Goal: Entertainment & Leisure: Consume media (video, audio)

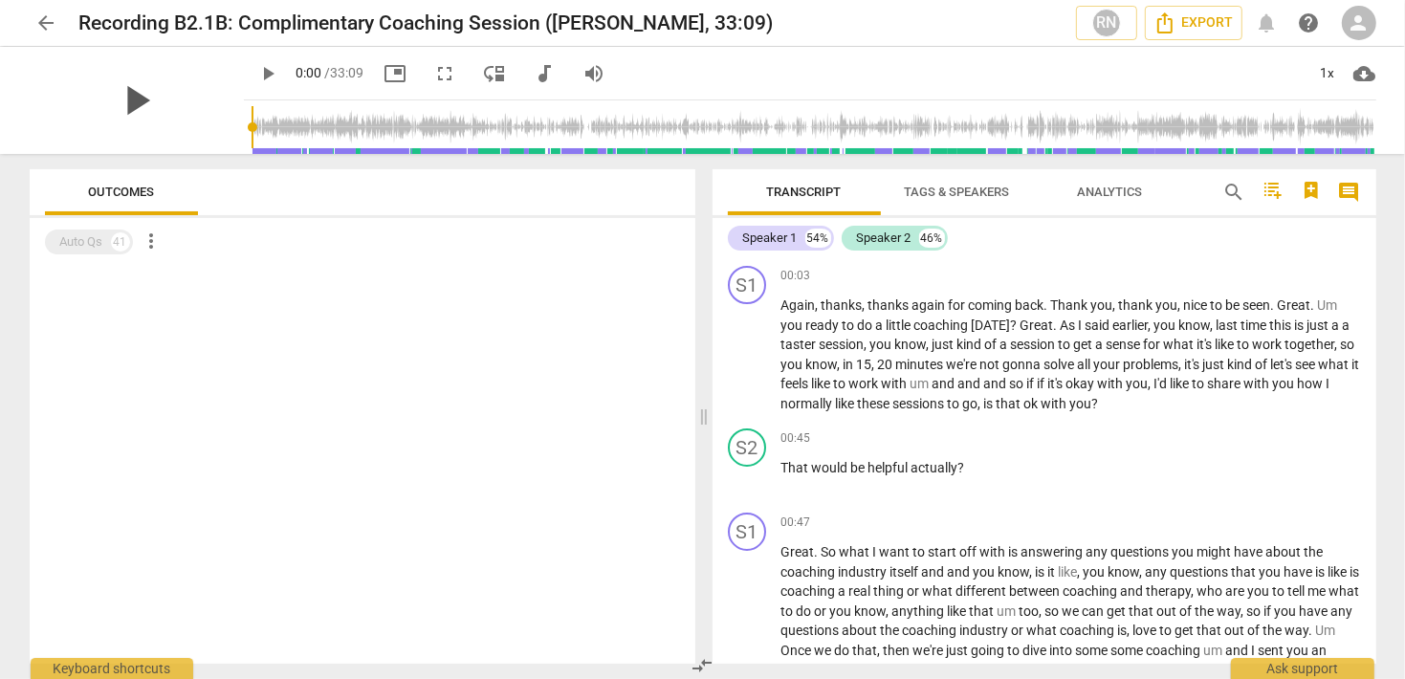
click at [130, 100] on span "play_arrow" at bounding box center [137, 101] width 50 height 50
click at [434, 73] on span "fullscreen" at bounding box center [445, 73] width 23 height 23
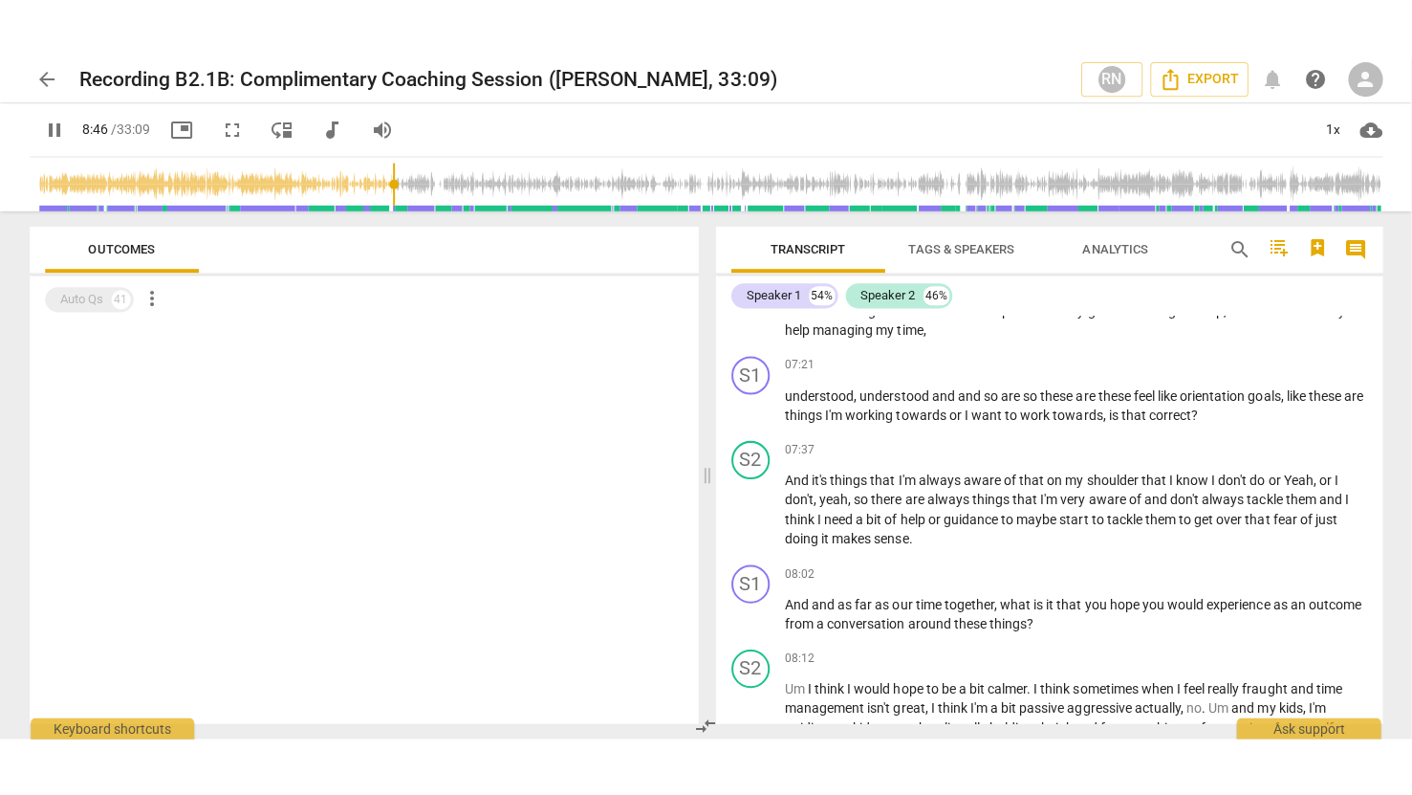
scroll to position [2681, 0]
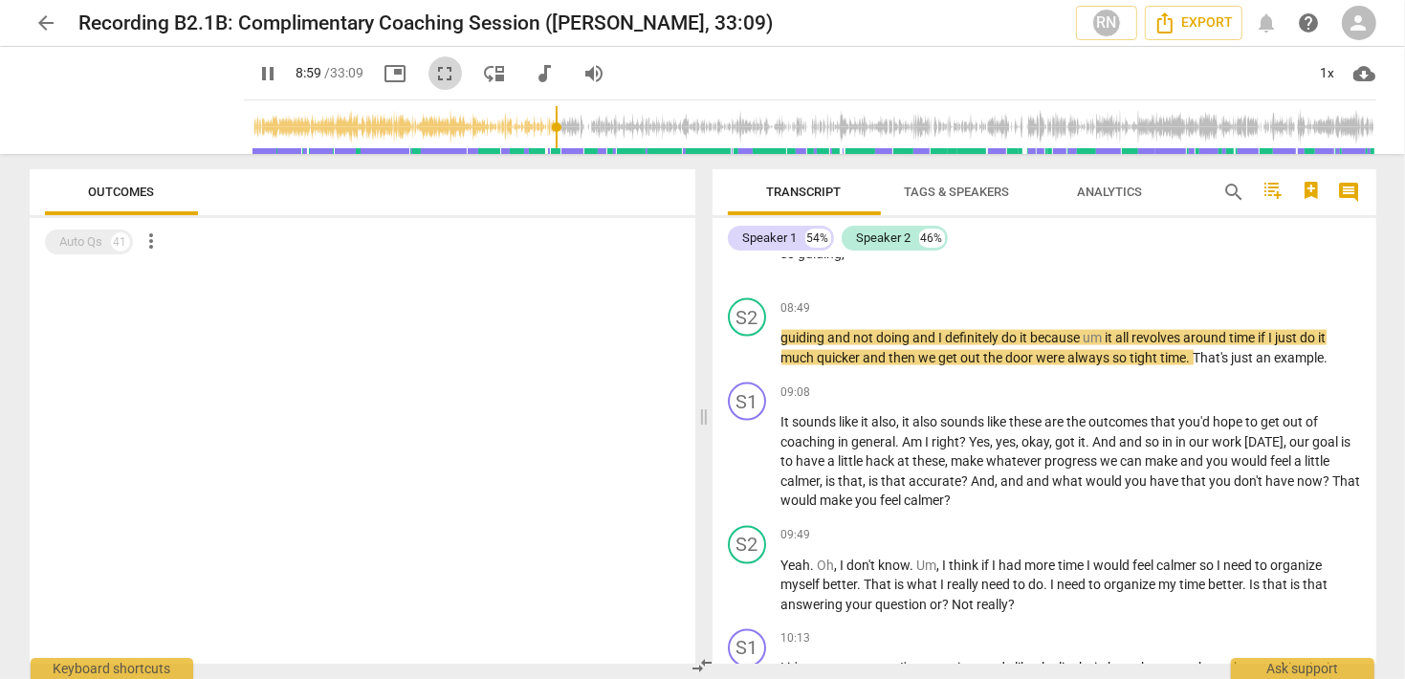
click at [428, 87] on button "fullscreen" at bounding box center [445, 73] width 34 height 34
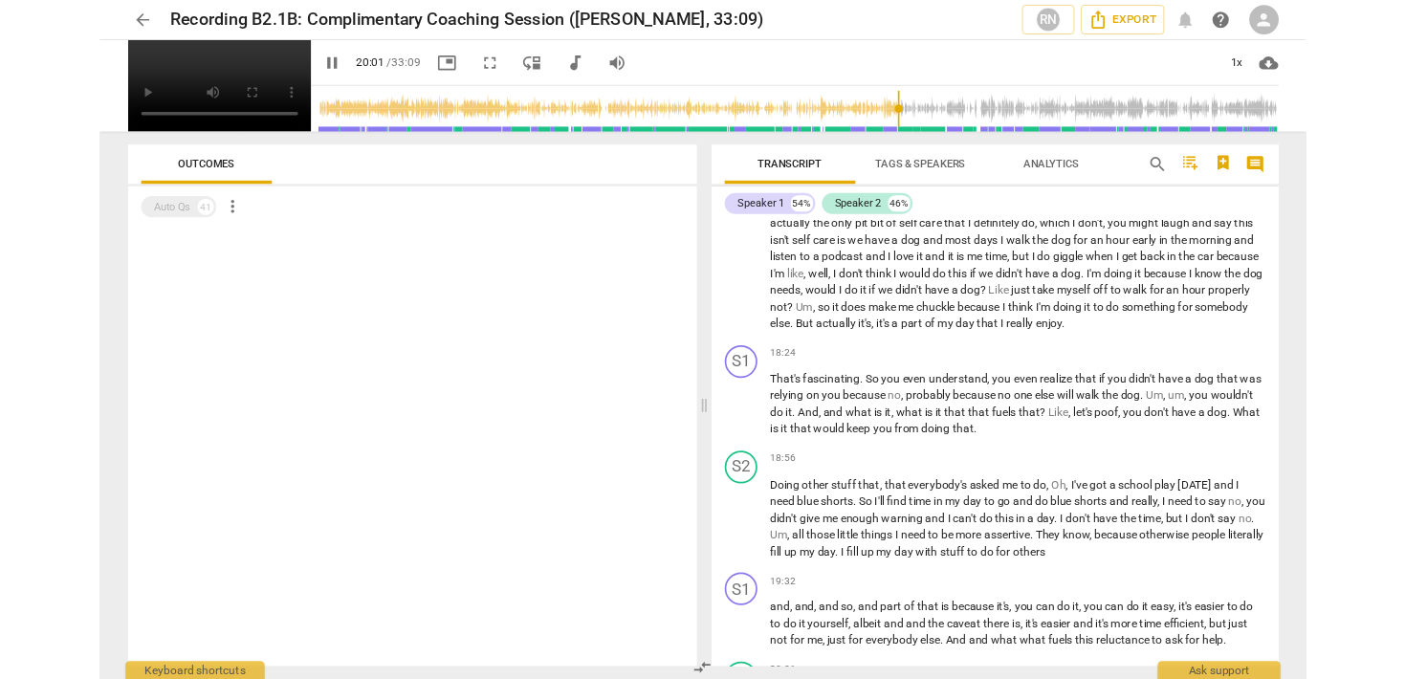
scroll to position [5976, 0]
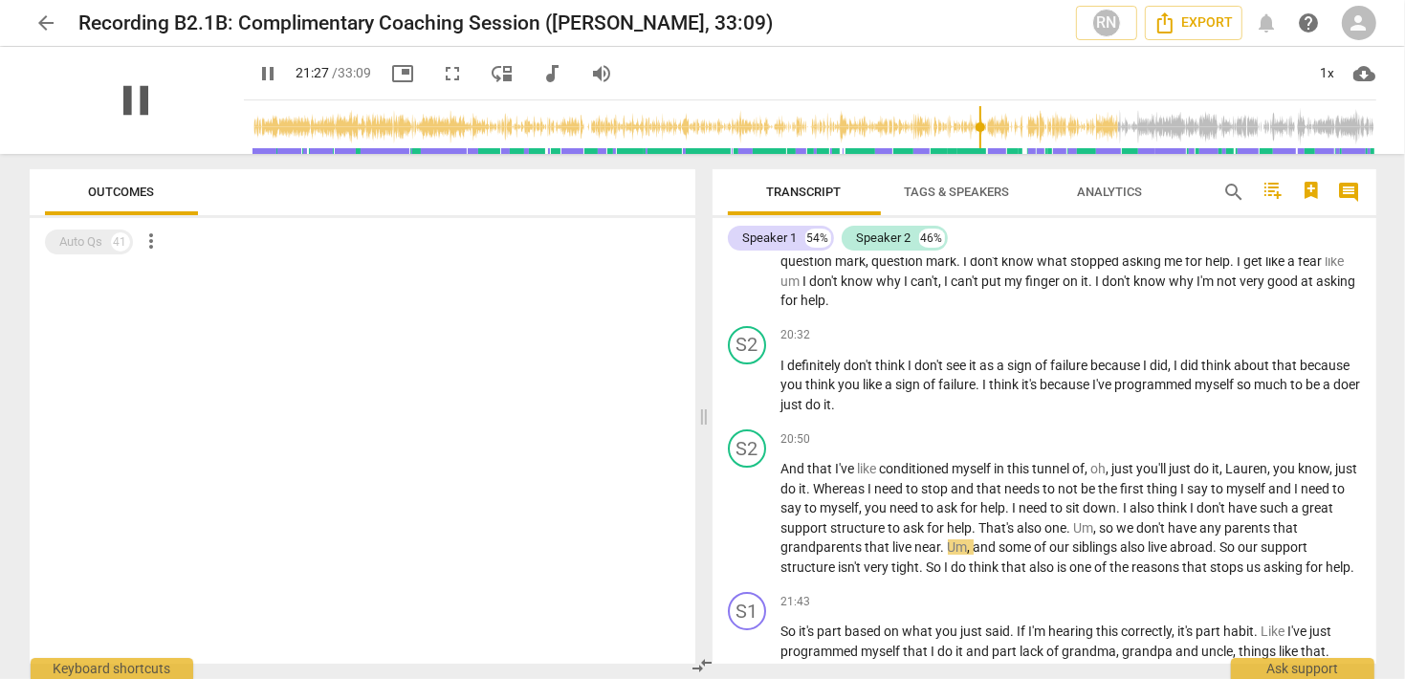
click at [131, 90] on span "pause" at bounding box center [137, 101] width 50 height 50
click at [257, 74] on span "play_arrow" at bounding box center [268, 73] width 23 height 23
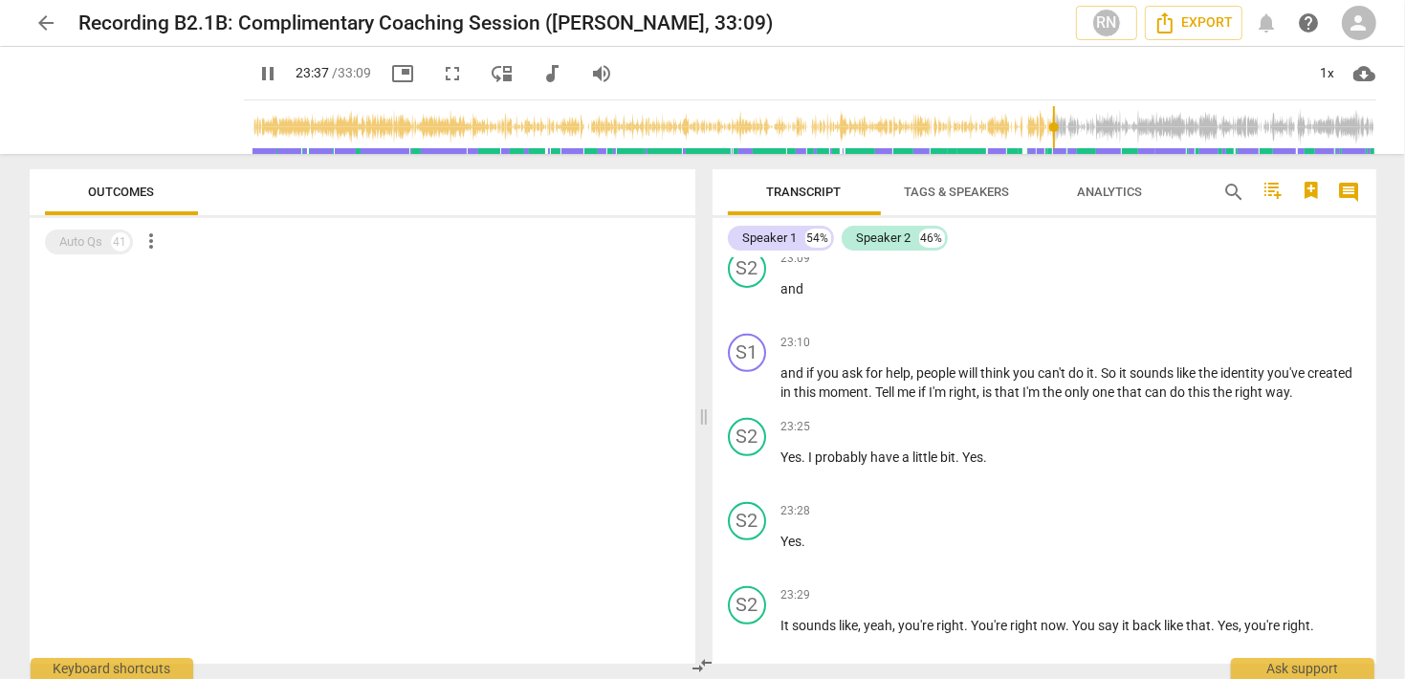
scroll to position [7280, 0]
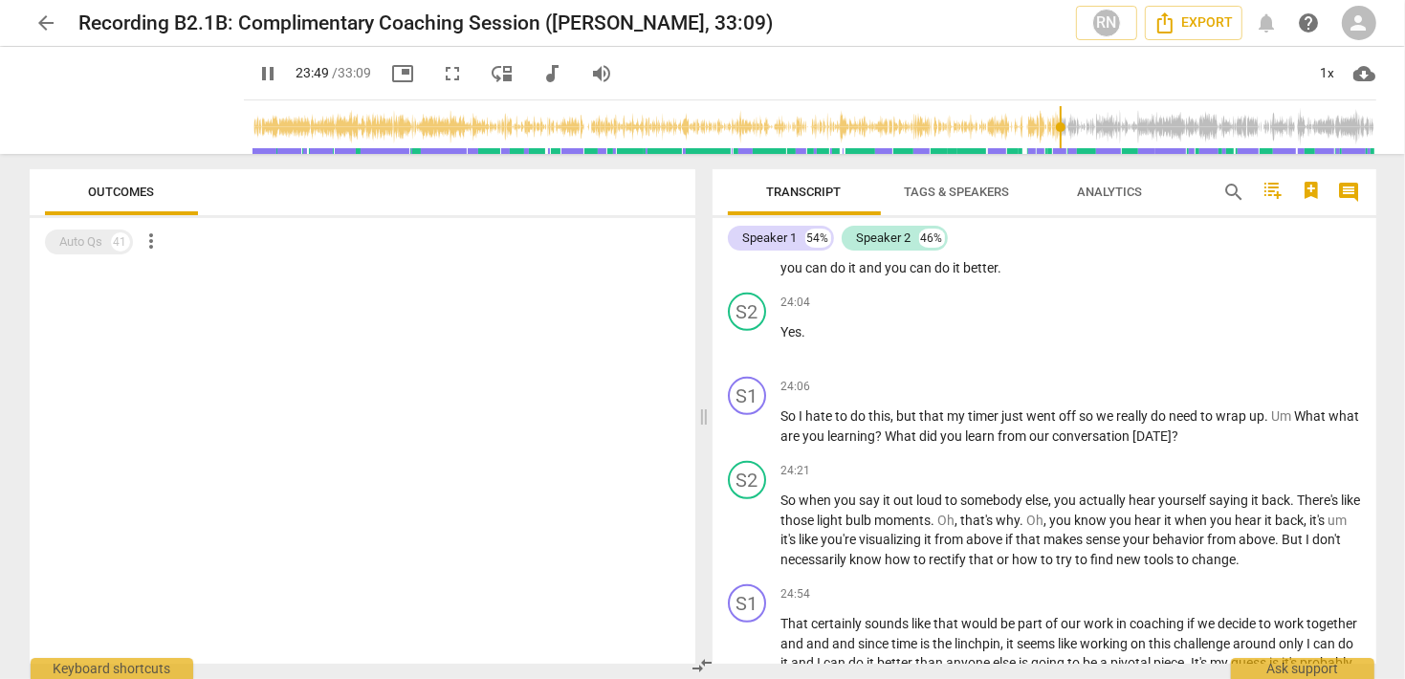
click at [1152, 129] on input "range" at bounding box center [813, 127] width 1125 height 61
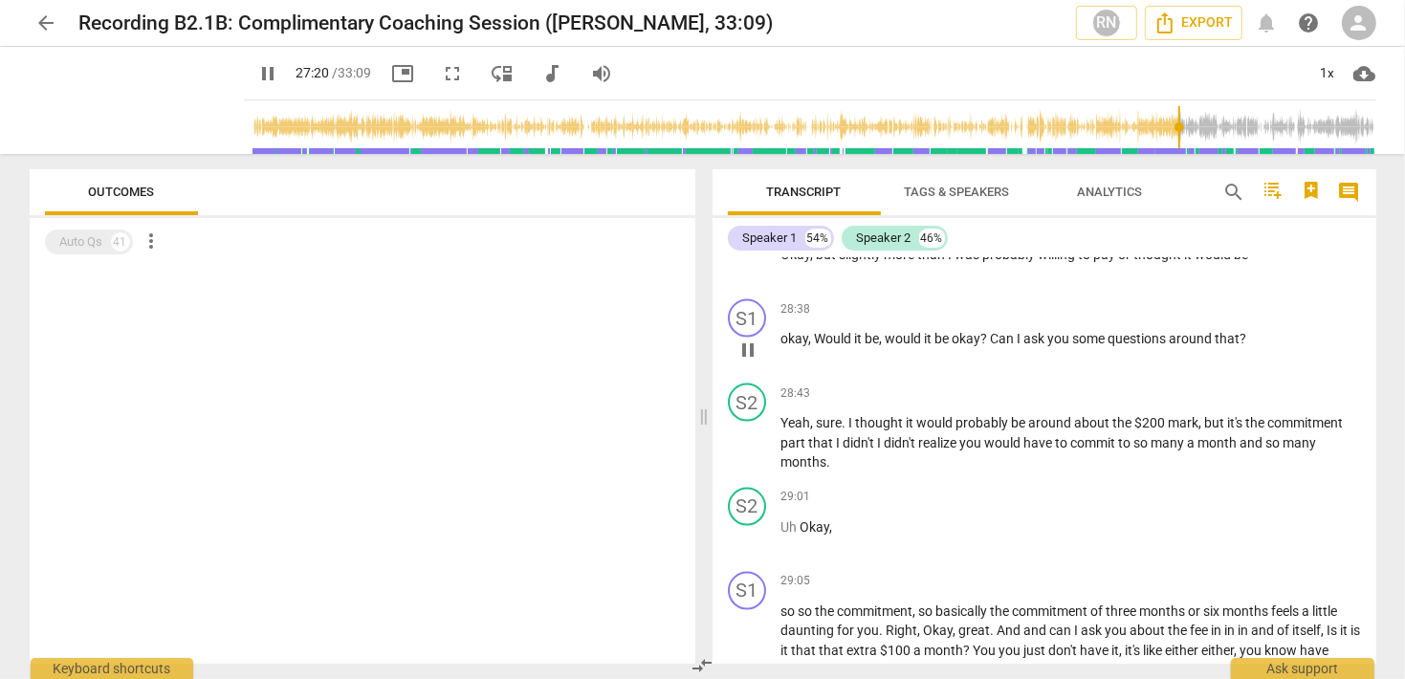
scroll to position [8202, 0]
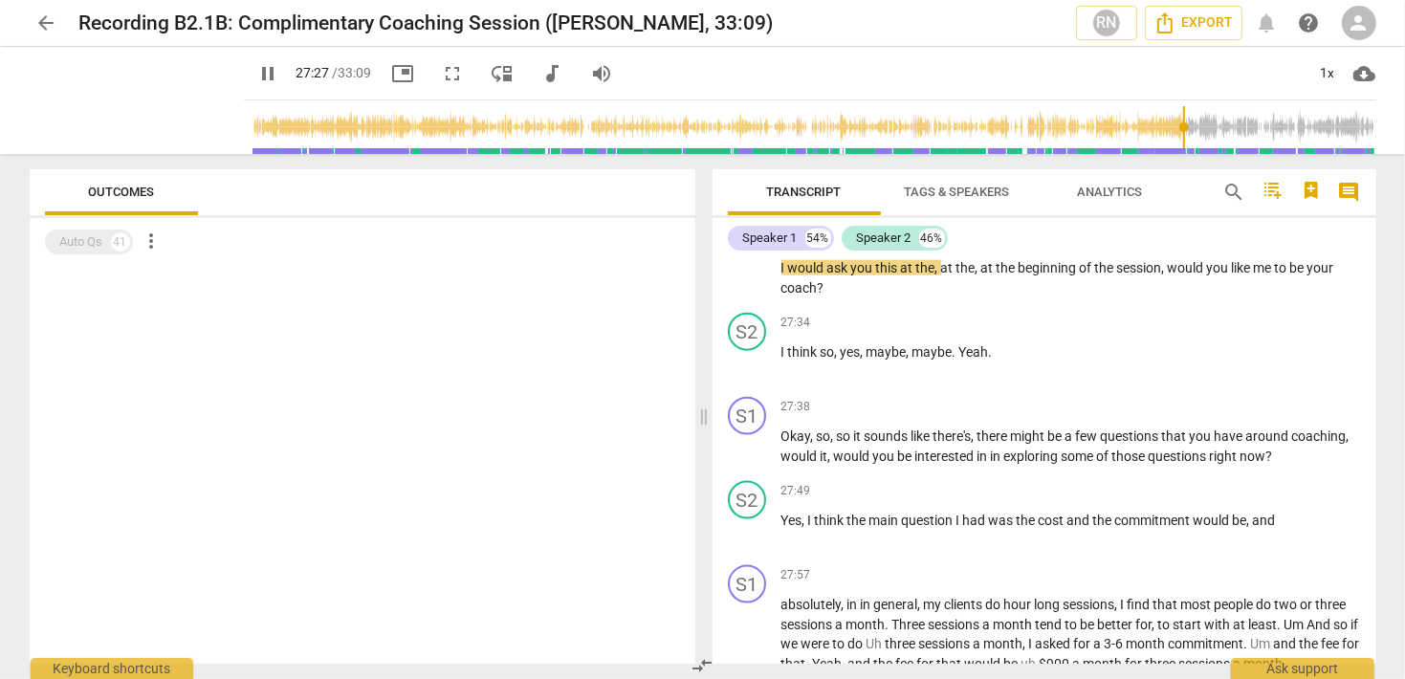
click at [442, 71] on span "fullscreen" at bounding box center [453, 73] width 23 height 23
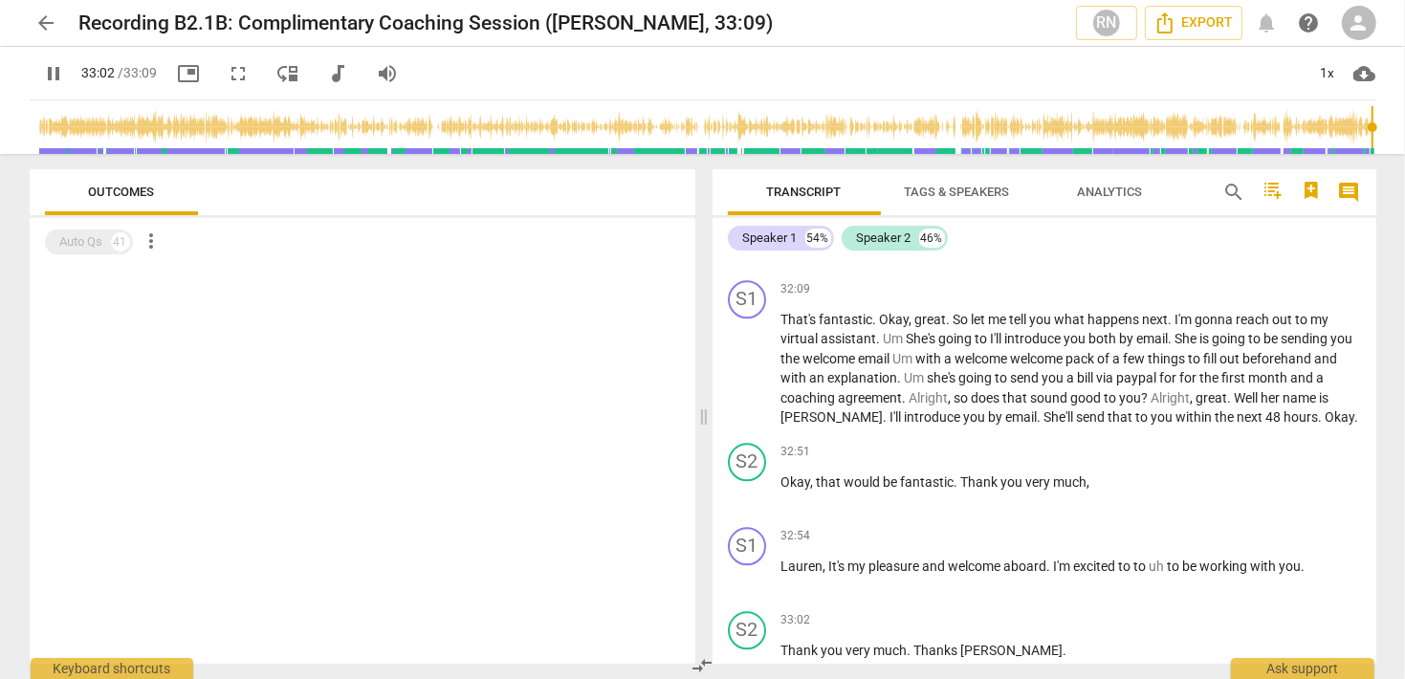
scroll to position [10041, 0]
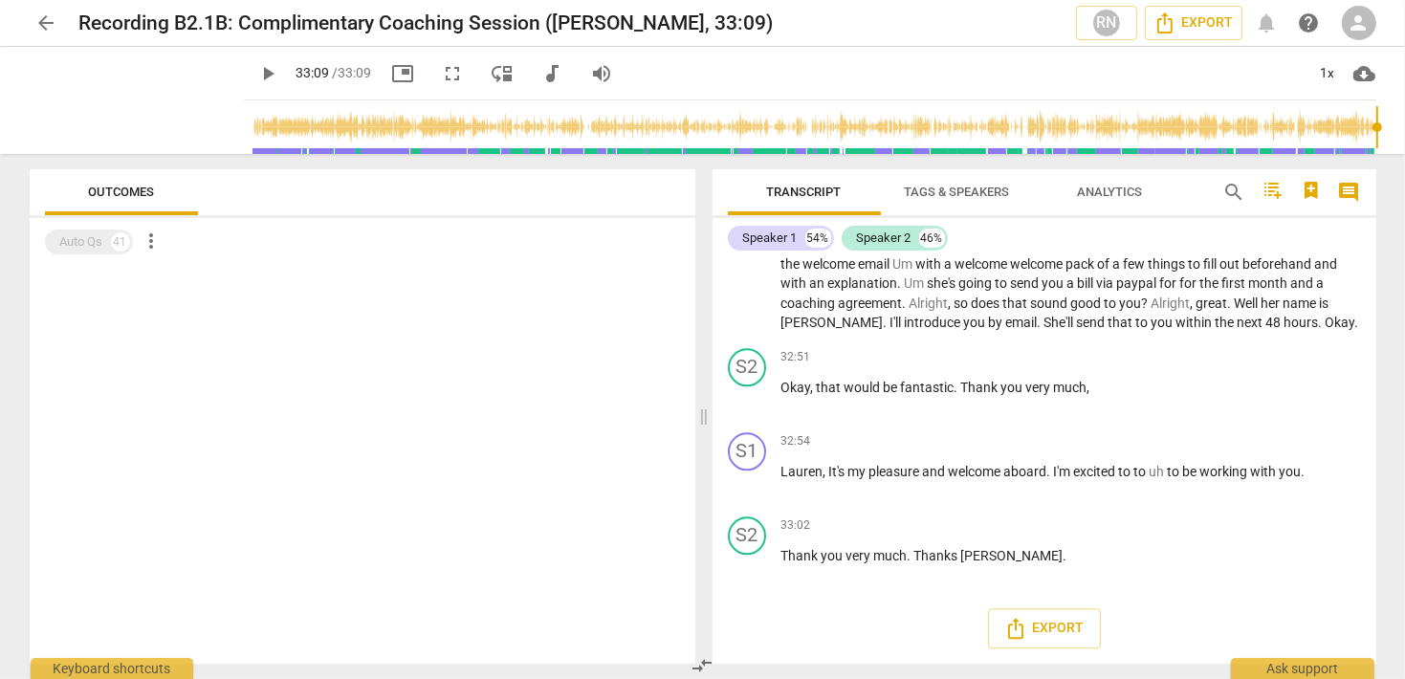
type input "1989"
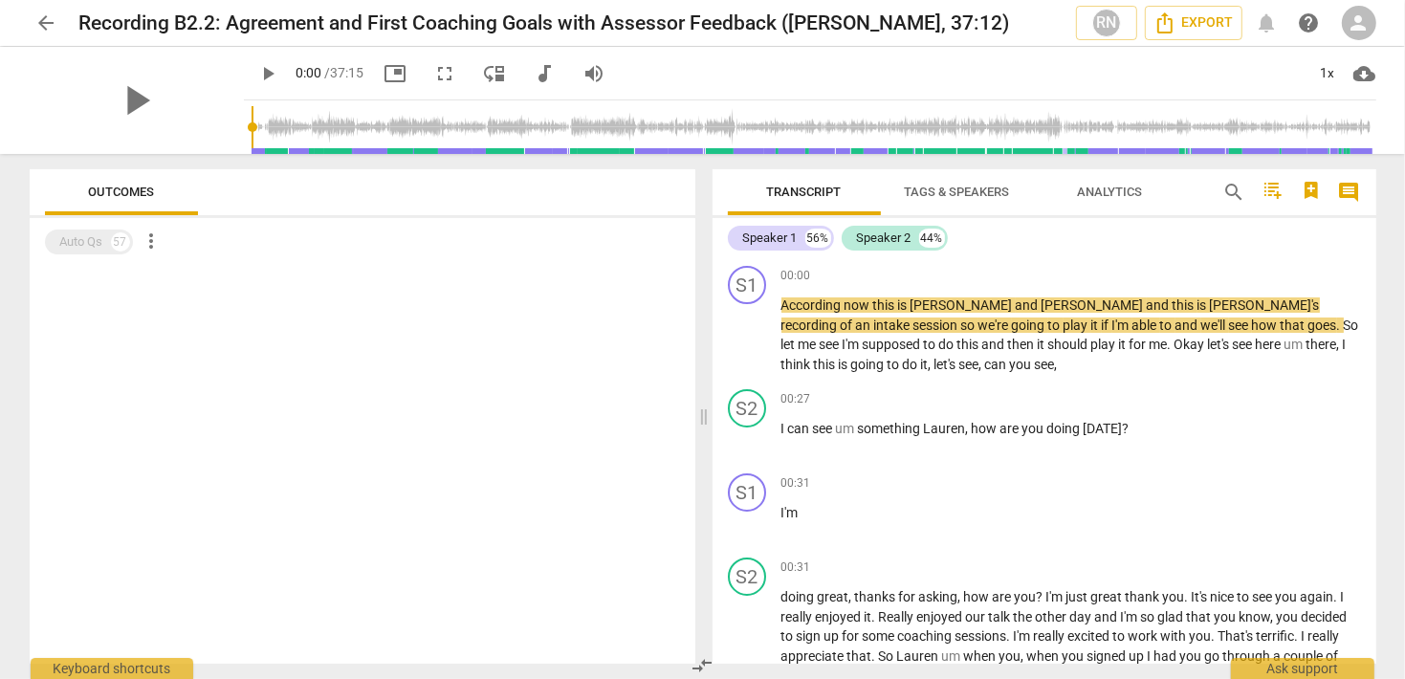
drag, startPoint x: 235, startPoint y: 76, endPoint x: 281, endPoint y: 75, distance: 45.9
click at [257, 76] on span "play_arrow" at bounding box center [268, 73] width 23 height 23
click at [434, 77] on span "fullscreen" at bounding box center [445, 73] width 23 height 23
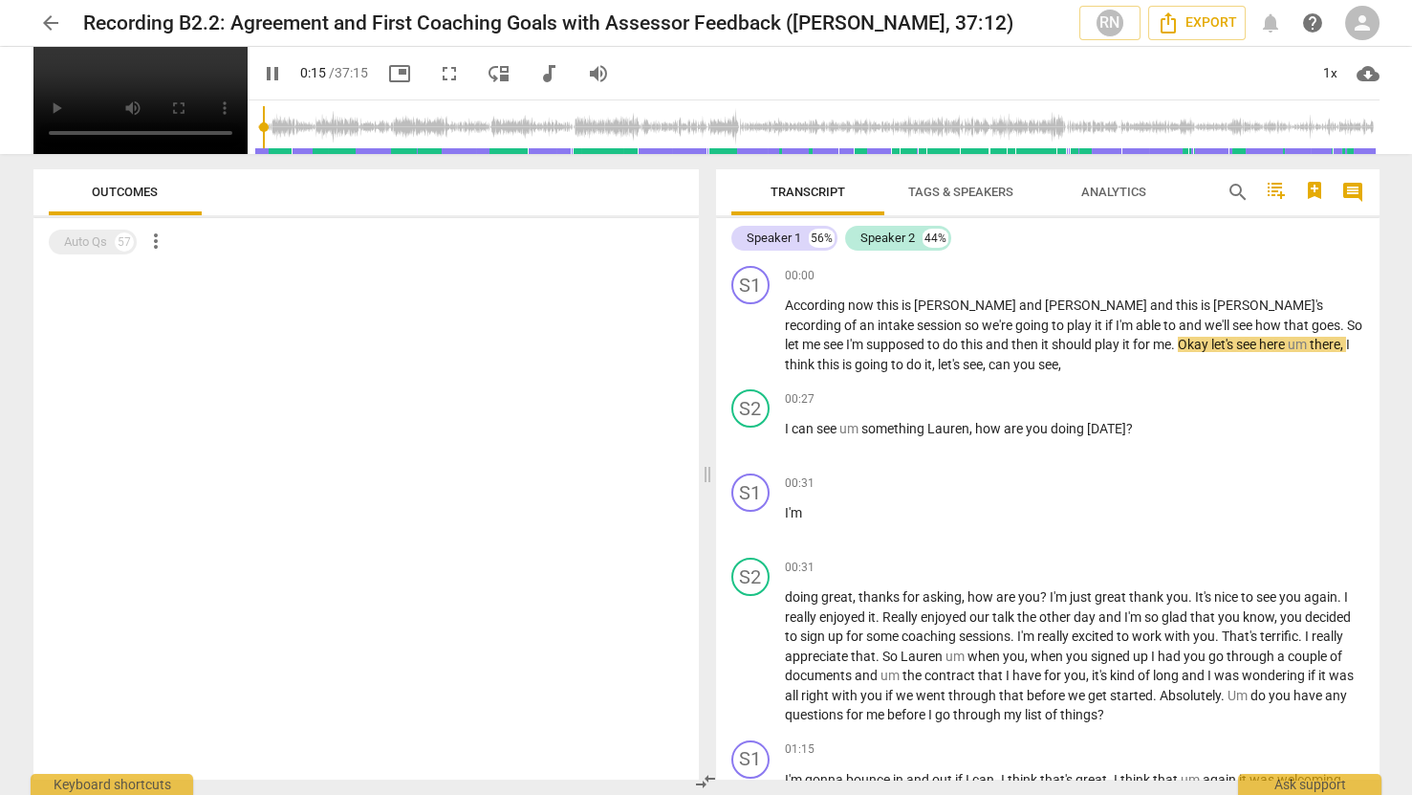
type input "16"
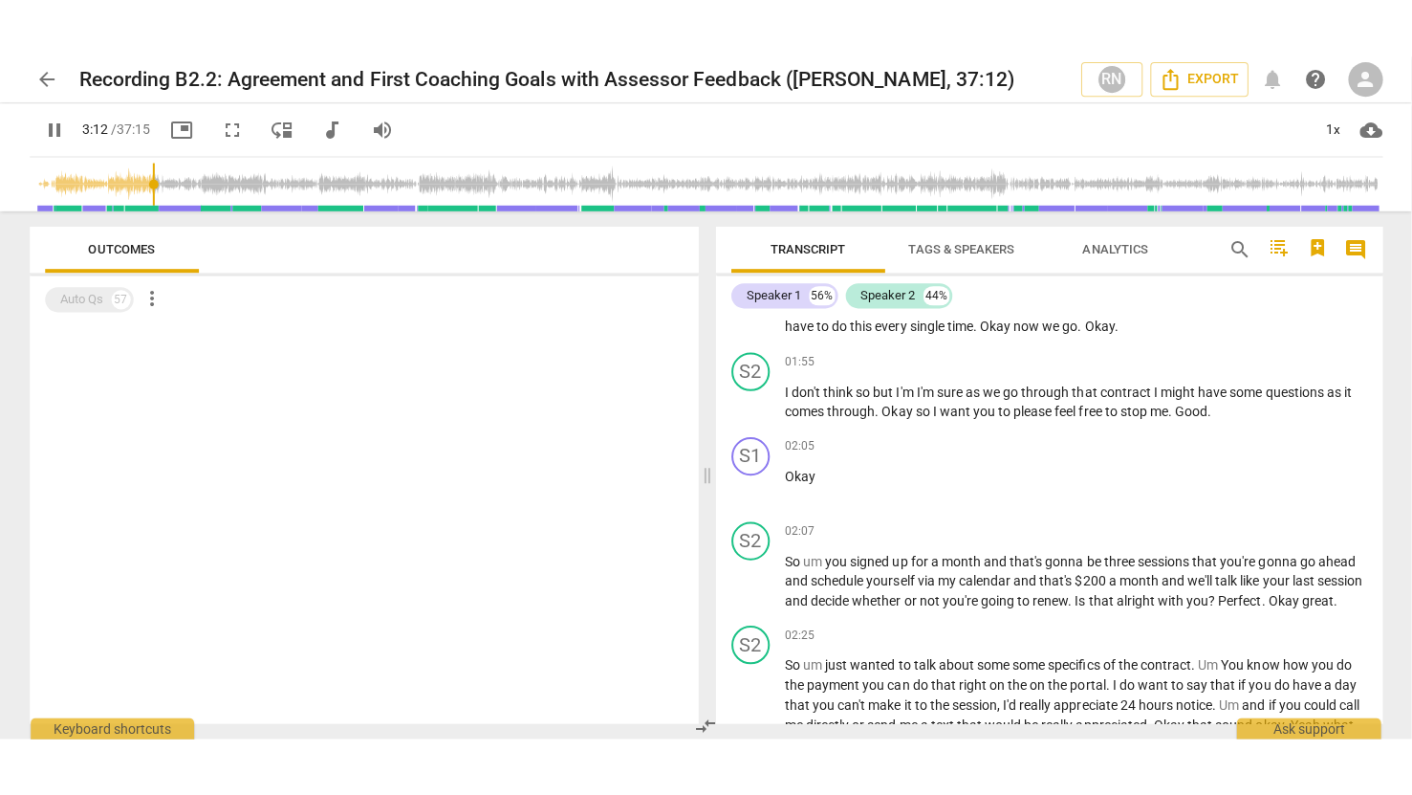
scroll to position [1081, 0]
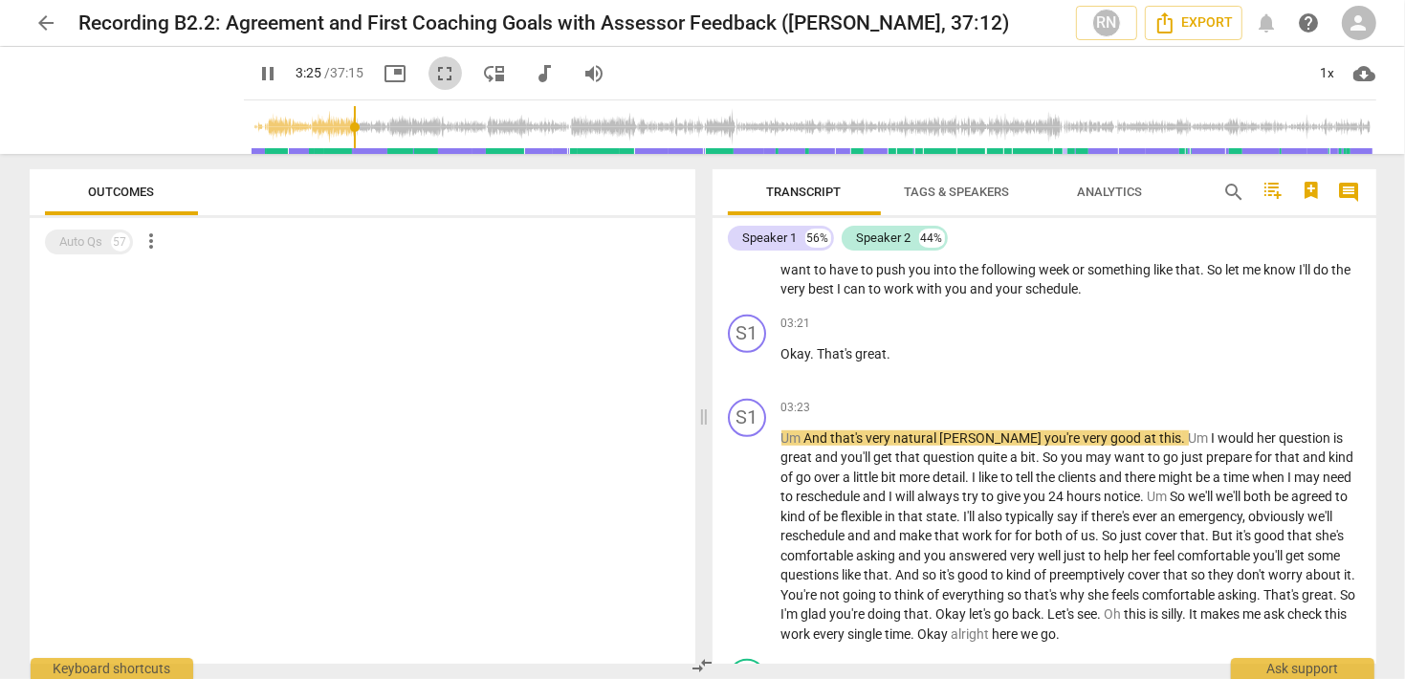
click at [434, 74] on span "fullscreen" at bounding box center [445, 73] width 23 height 23
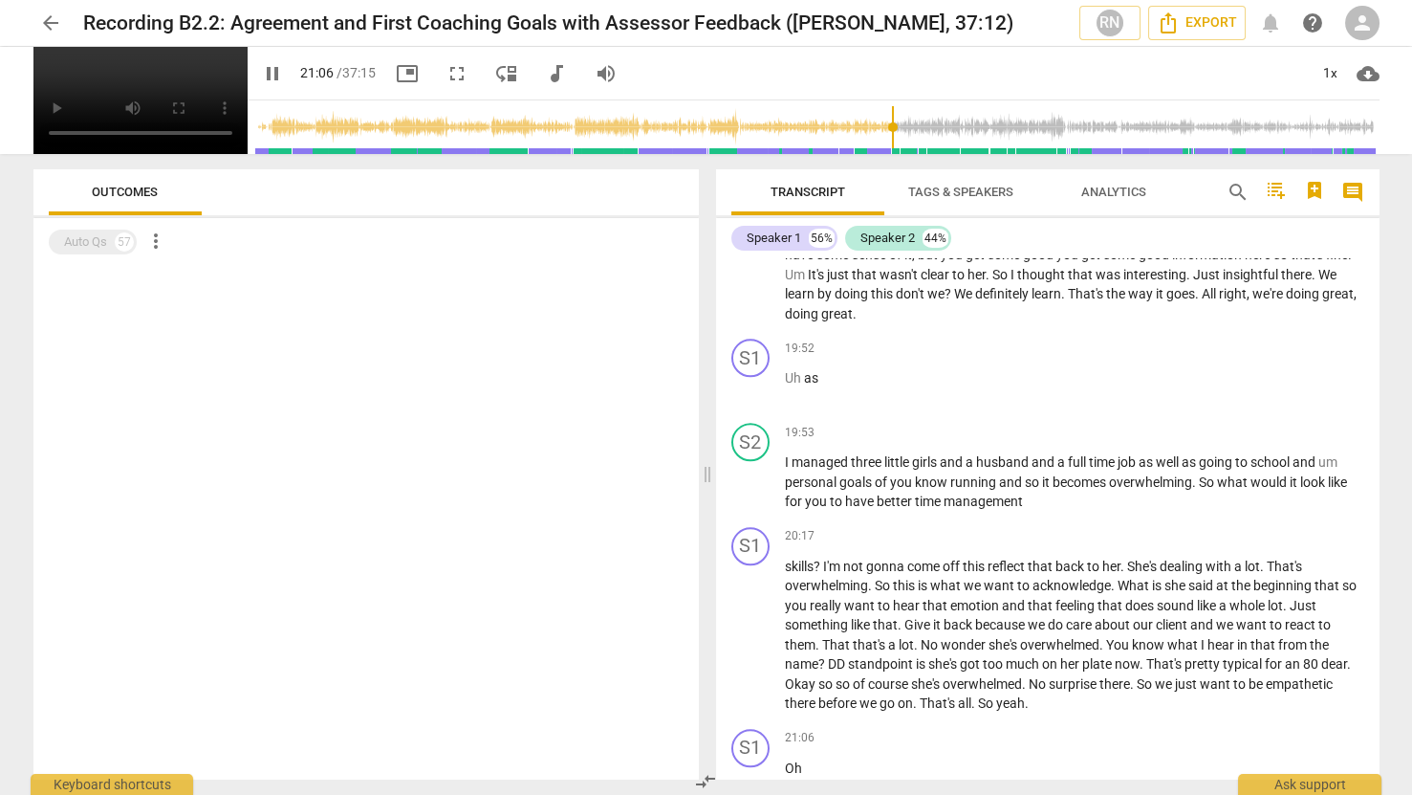
scroll to position [5953, 0]
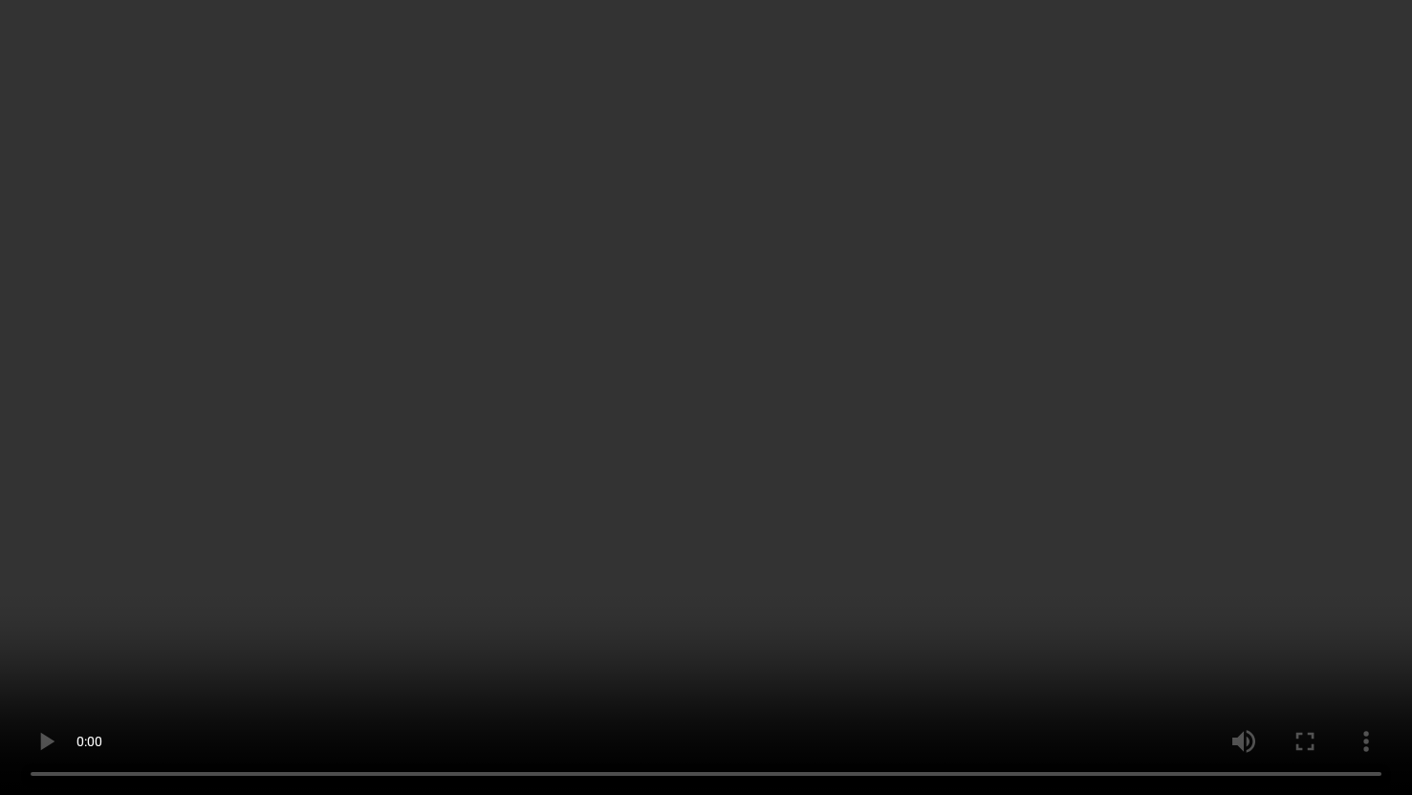
click at [526, 402] on video at bounding box center [706, 397] width 1412 height 795
type input "1334"
